Goal: Transaction & Acquisition: Purchase product/service

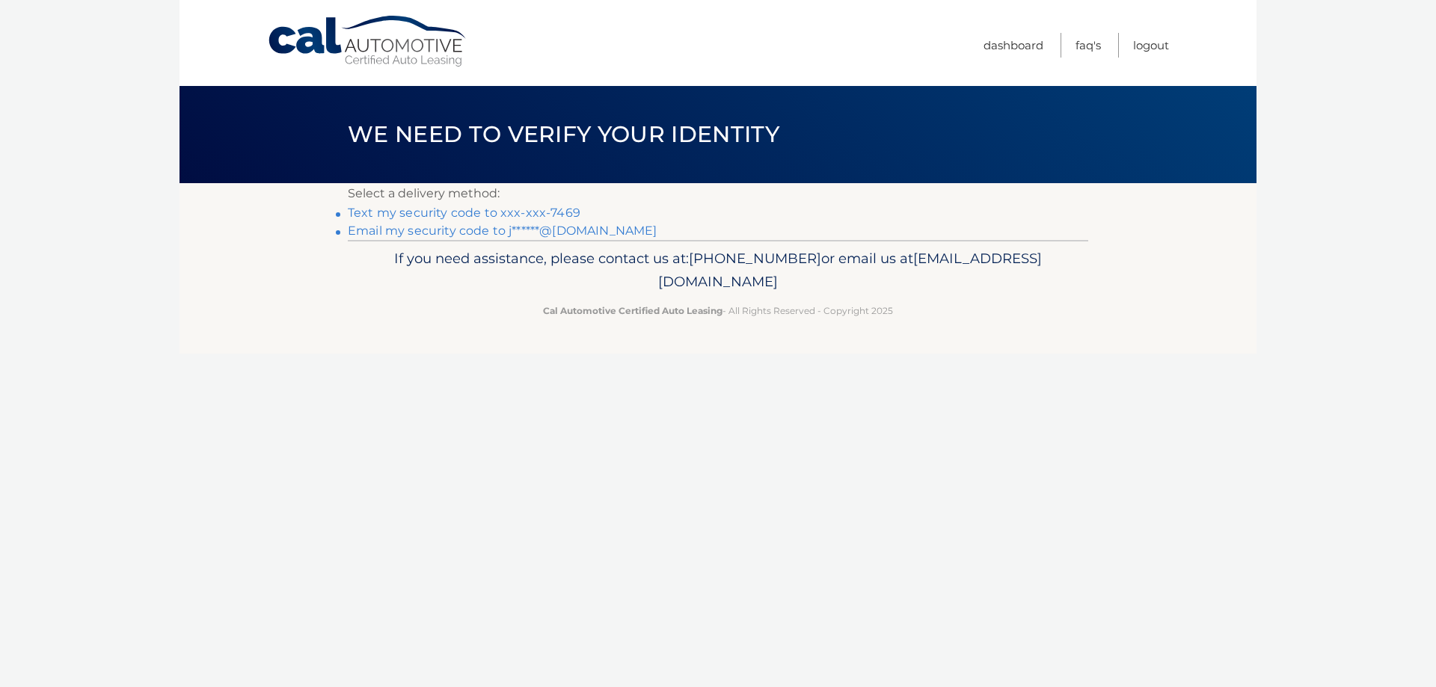
click at [465, 212] on link "Text my security code to xxx-xxx-7469" at bounding box center [464, 213] width 233 height 14
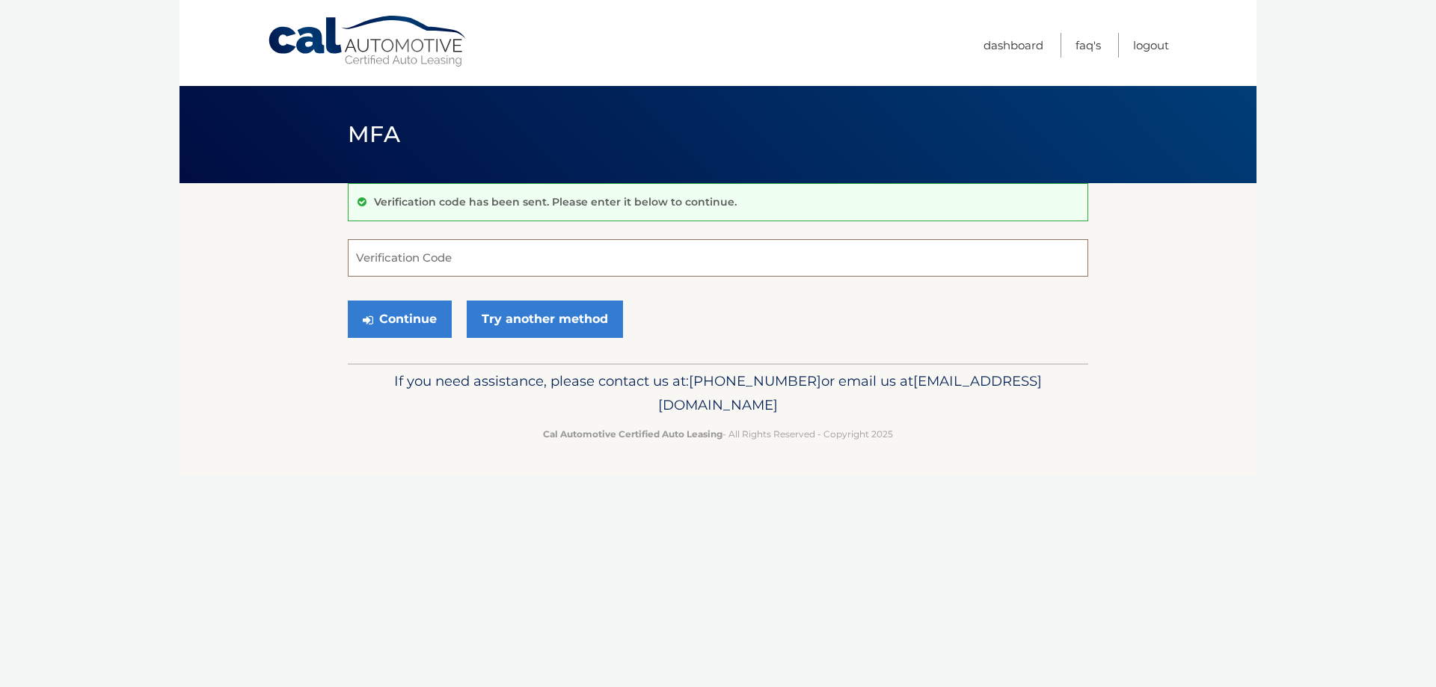
click at [425, 263] on input "Verification Code" at bounding box center [718, 257] width 740 height 37
type input "224571"
click at [416, 325] on button "Continue" at bounding box center [400, 319] width 104 height 37
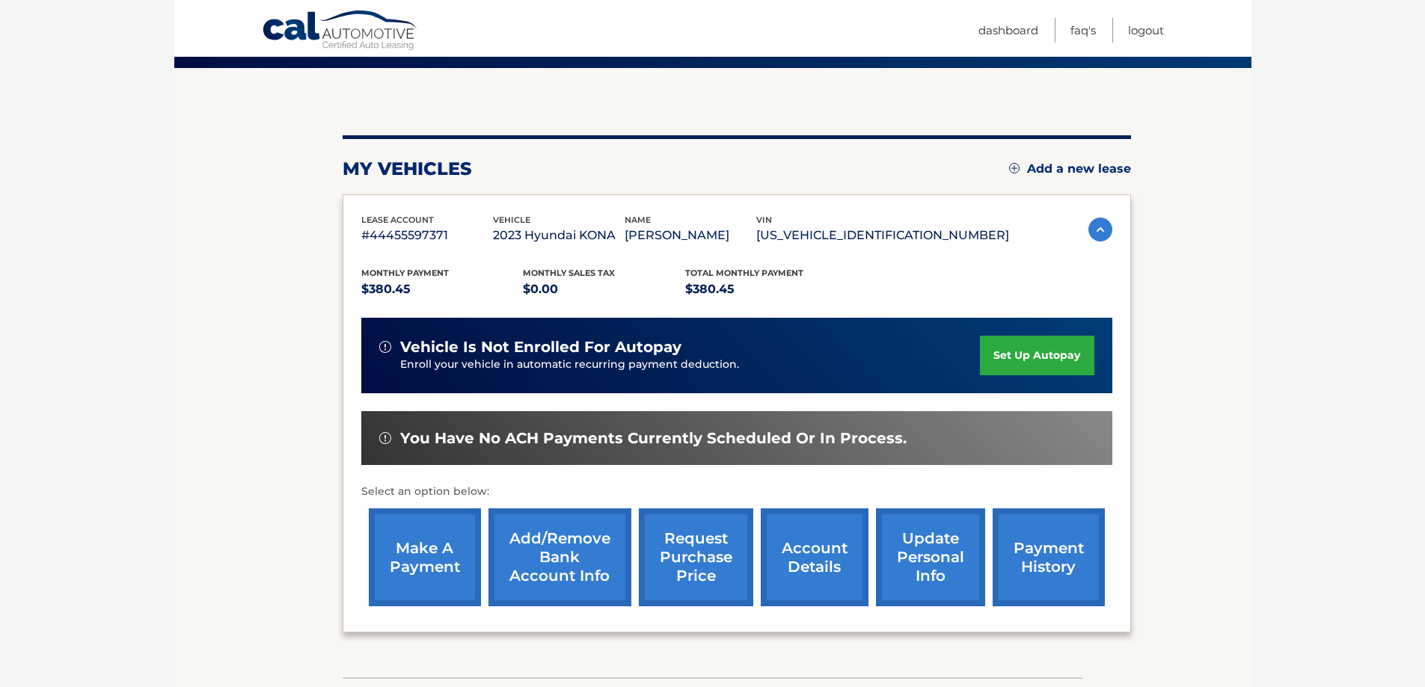
scroll to position [181, 0]
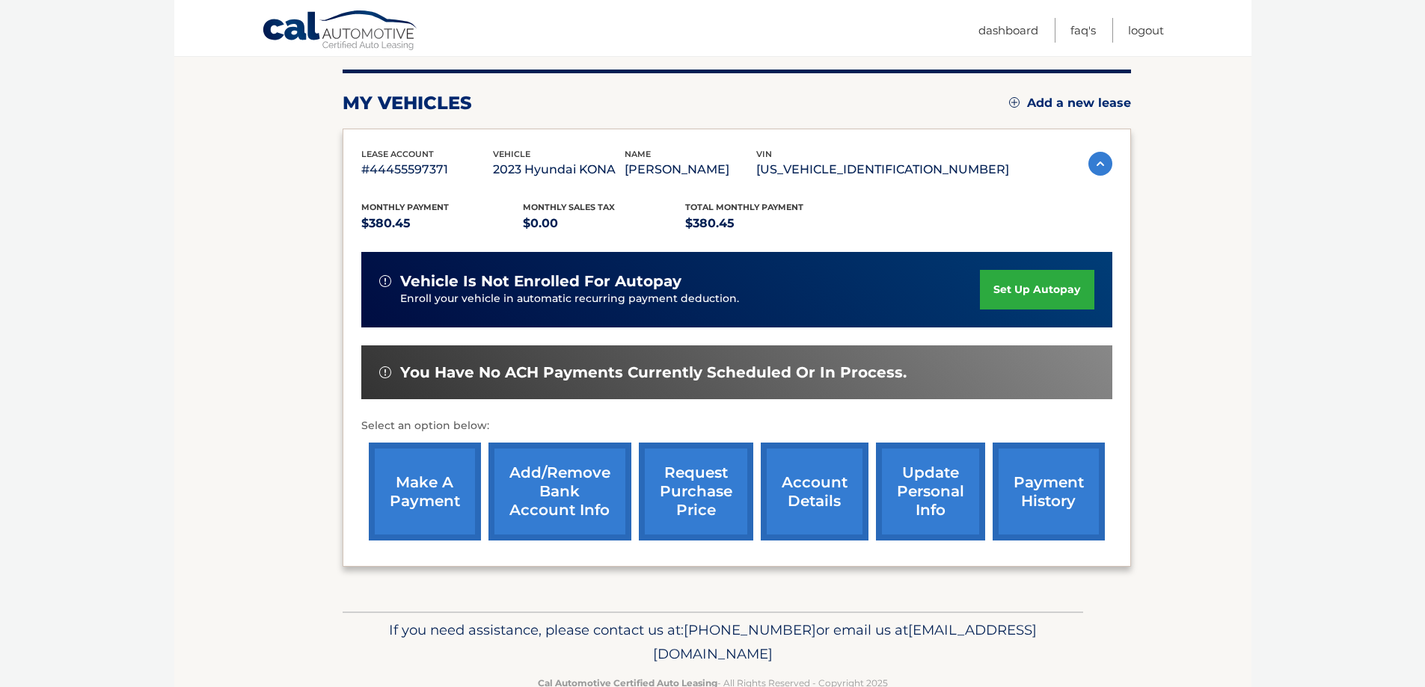
click at [393, 479] on link "make a payment" at bounding box center [425, 492] width 112 height 98
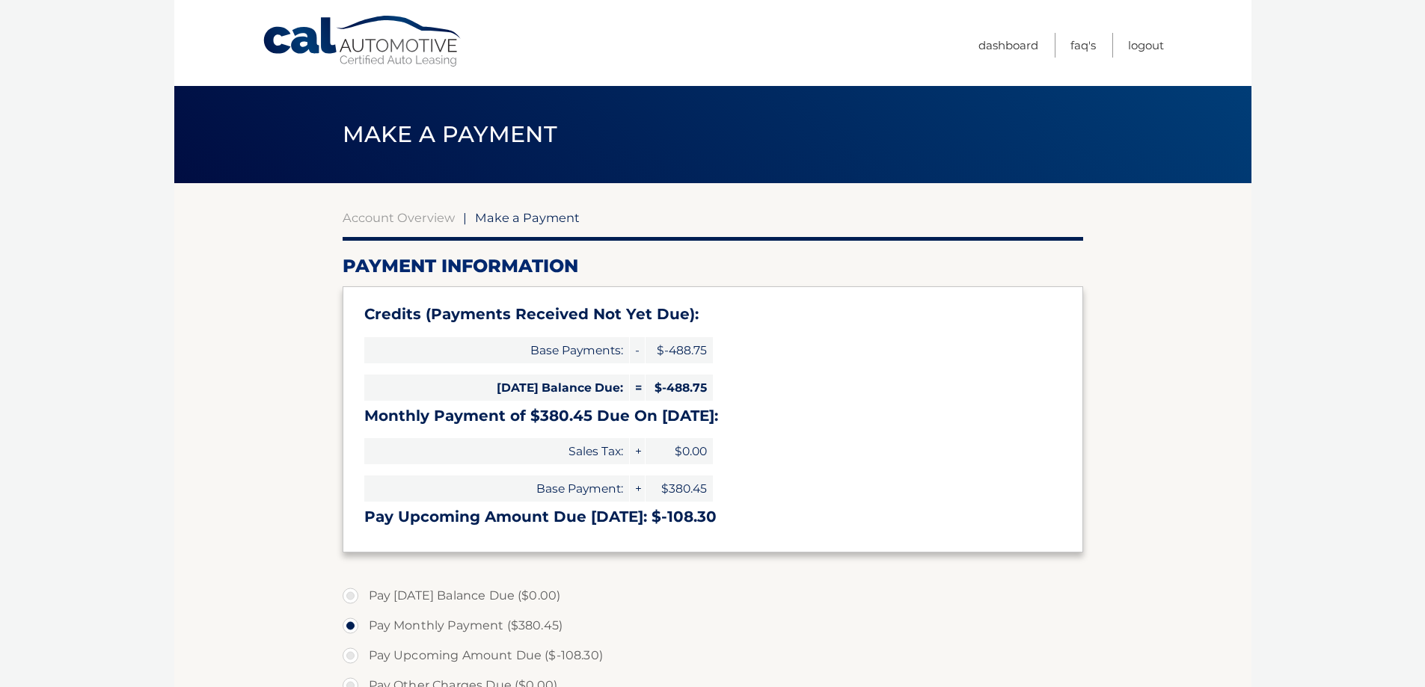
select select "ZmI1Y2ZiOWYtZGYxMy00MjYzLTg0MzItODM1MDg4MThmNDI2"
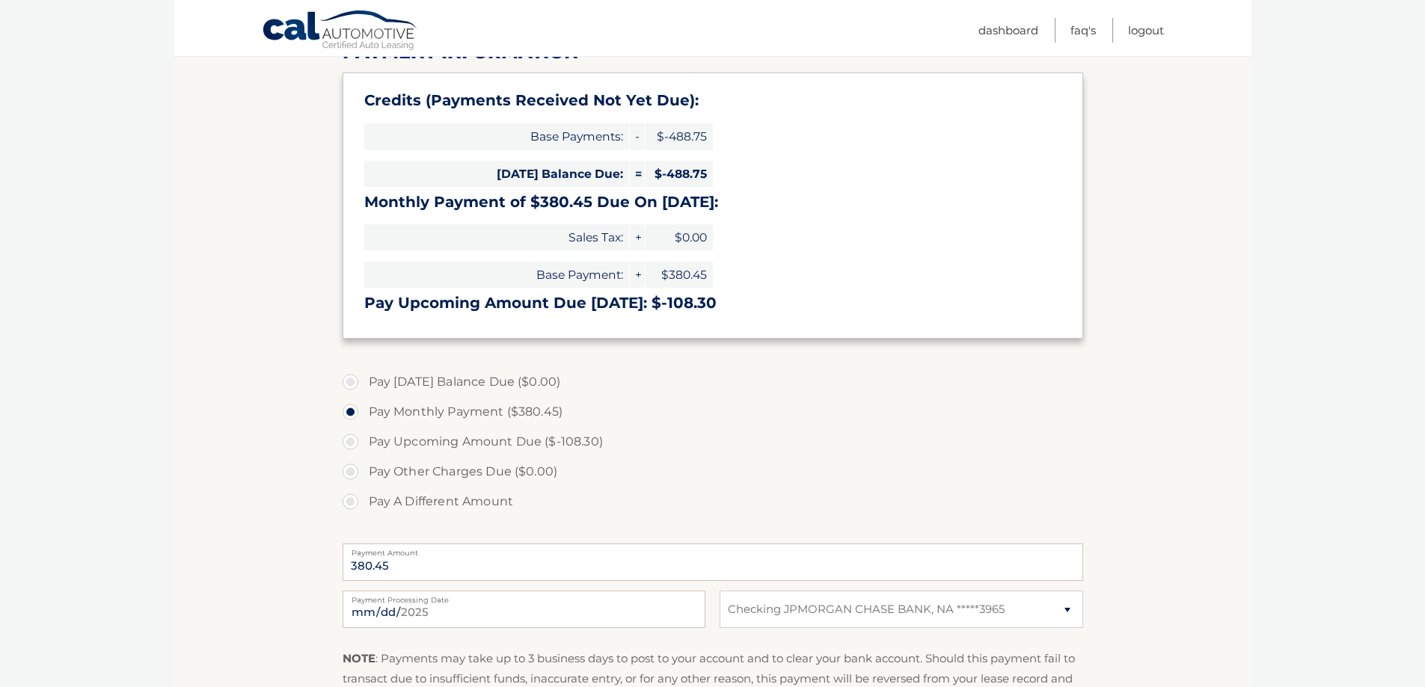
scroll to position [268, 0]
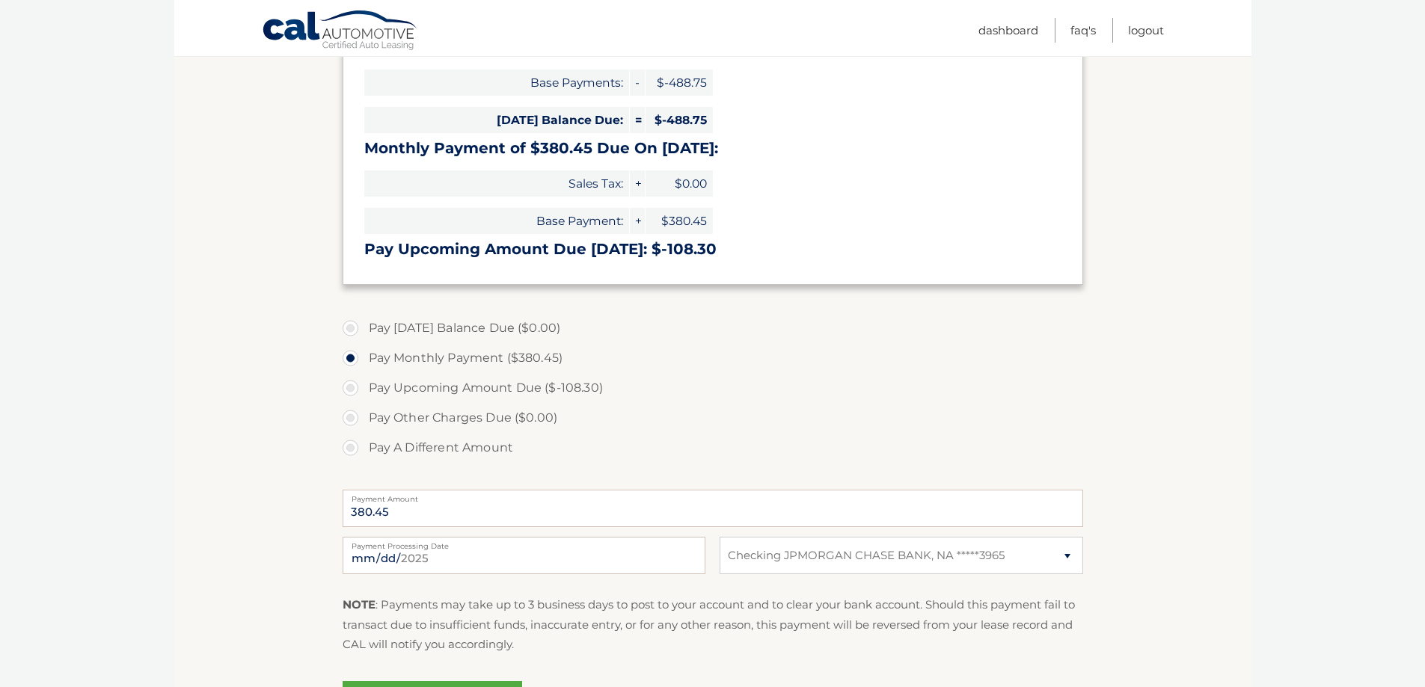
click at [349, 450] on label "Pay A Different Amount" at bounding box center [713, 448] width 740 height 30
click at [349, 450] on input "Pay A Different Amount" at bounding box center [355, 445] width 15 height 24
radio input "true"
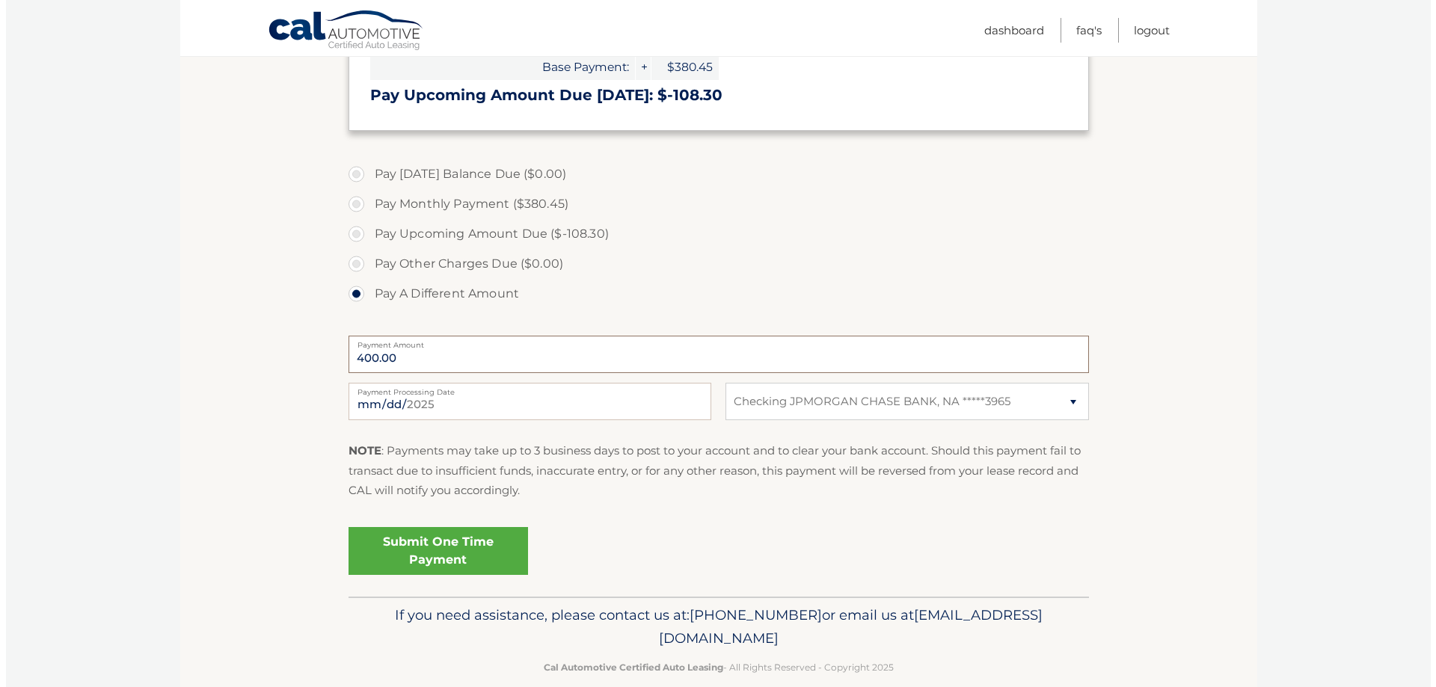
scroll to position [445, 0]
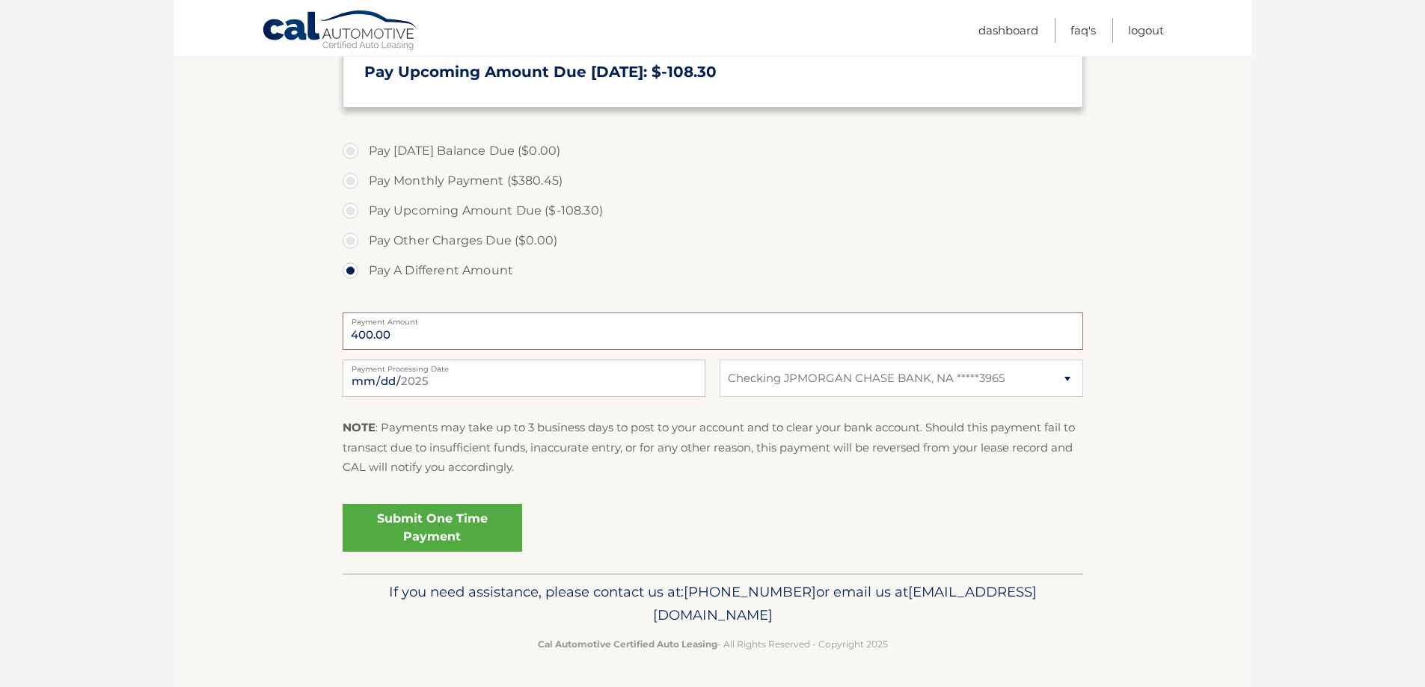
type input "400.00"
click at [418, 529] on link "Submit One Time Payment" at bounding box center [432, 528] width 179 height 48
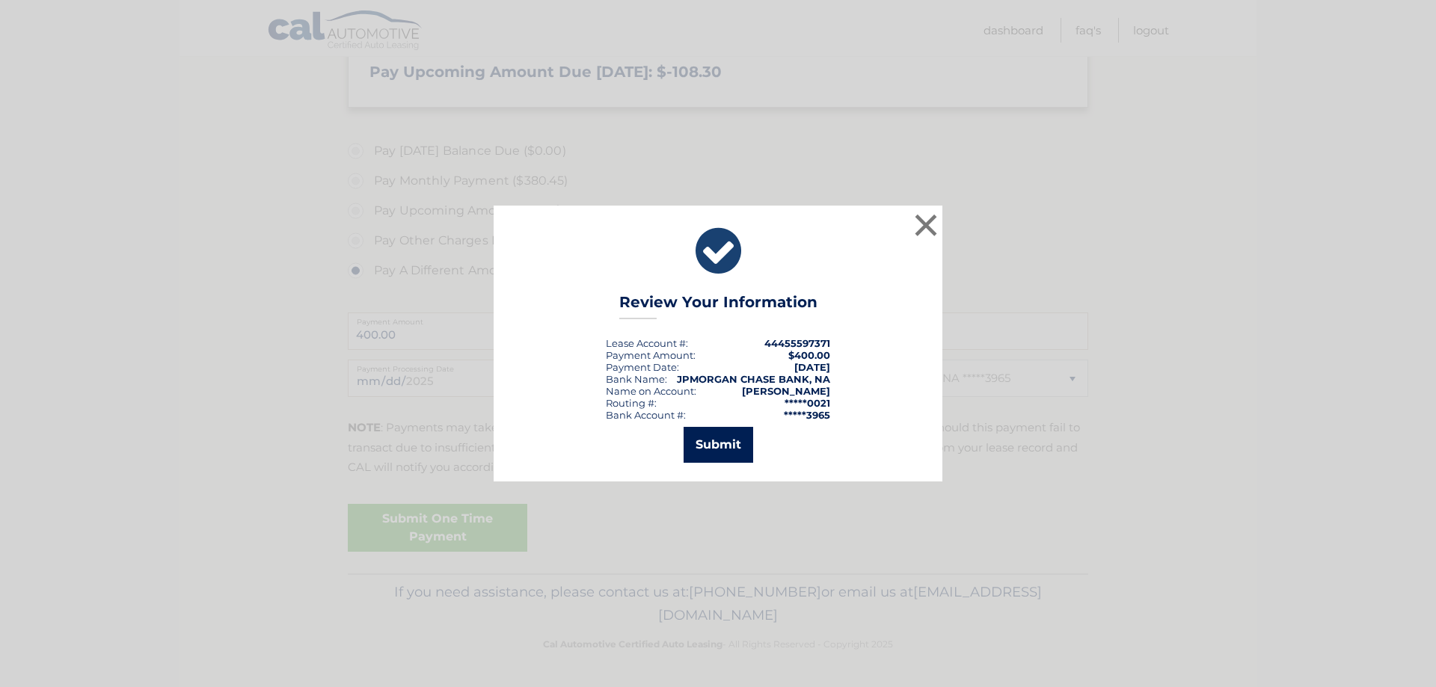
click at [698, 439] on button "Submit" at bounding box center [719, 445] width 70 height 36
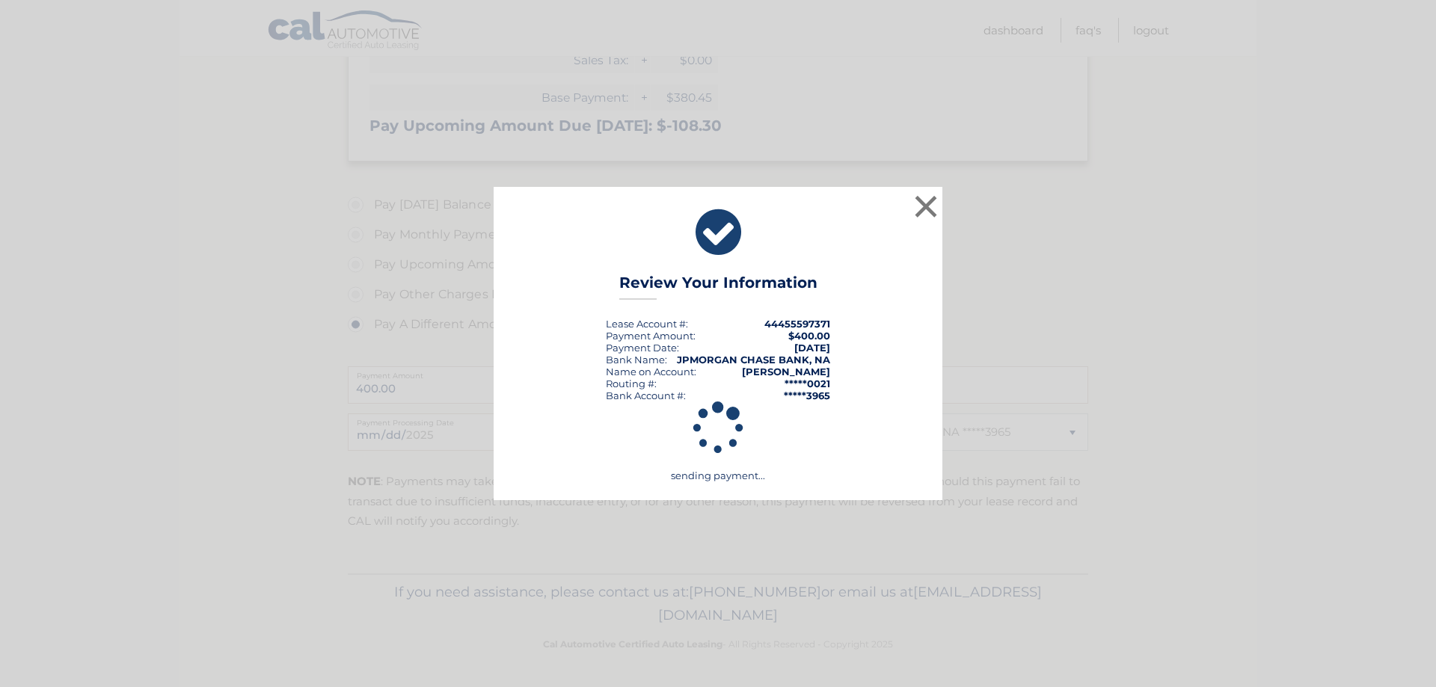
scroll to position [391, 0]
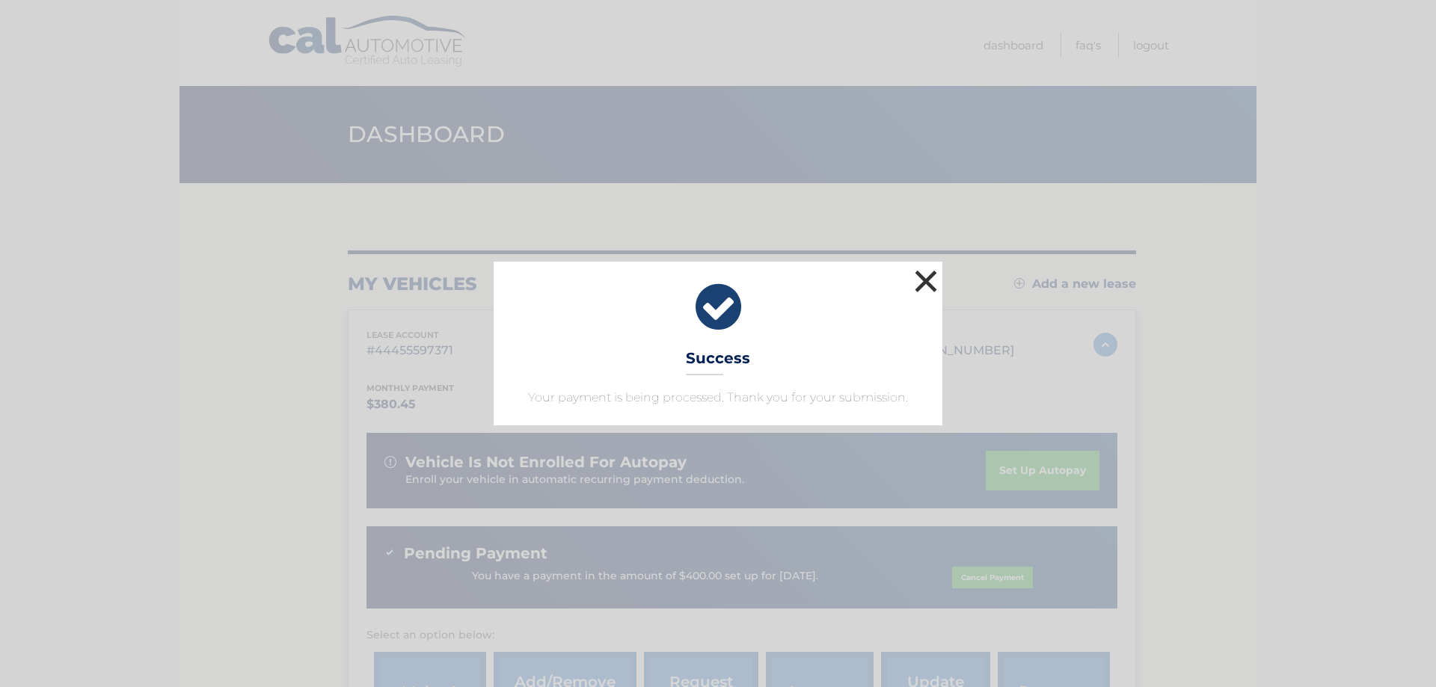
click at [921, 273] on button "×" at bounding box center [926, 281] width 30 height 30
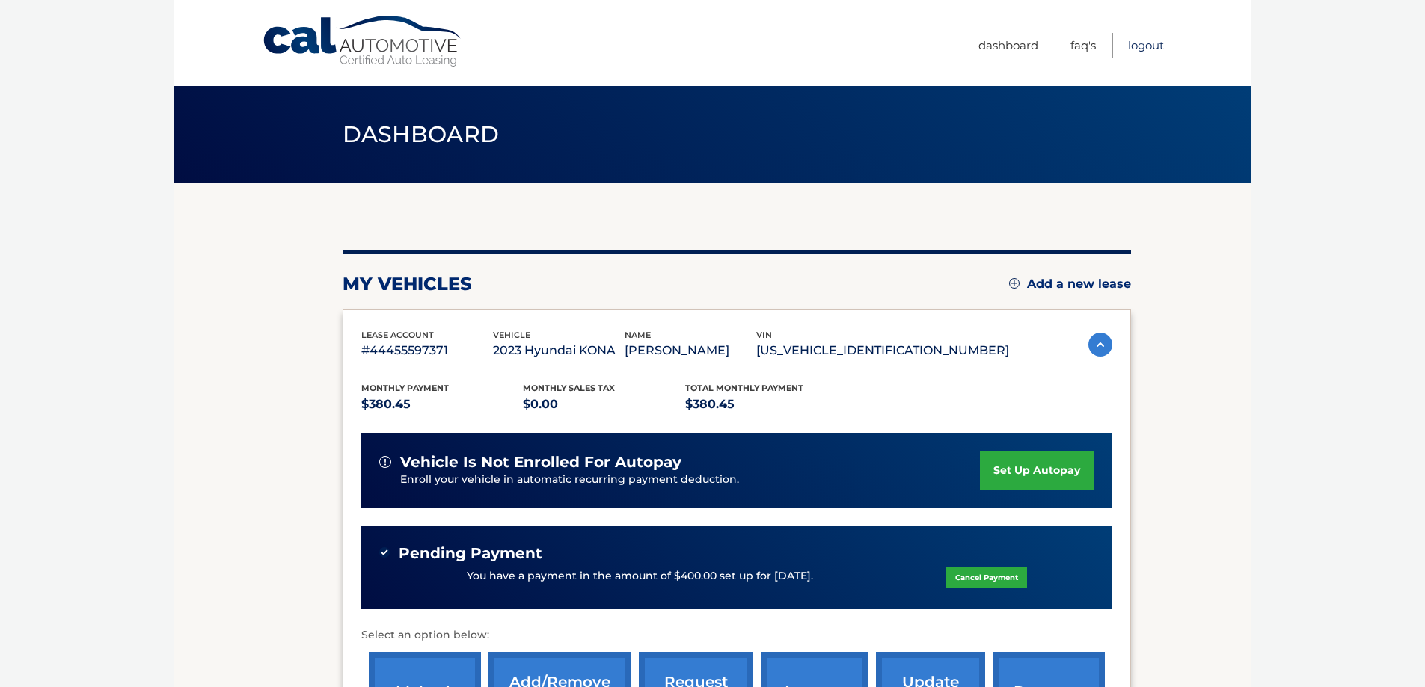
click at [1142, 46] on link "Logout" at bounding box center [1146, 45] width 36 height 25
